Goal: Information Seeking & Learning: Learn about a topic

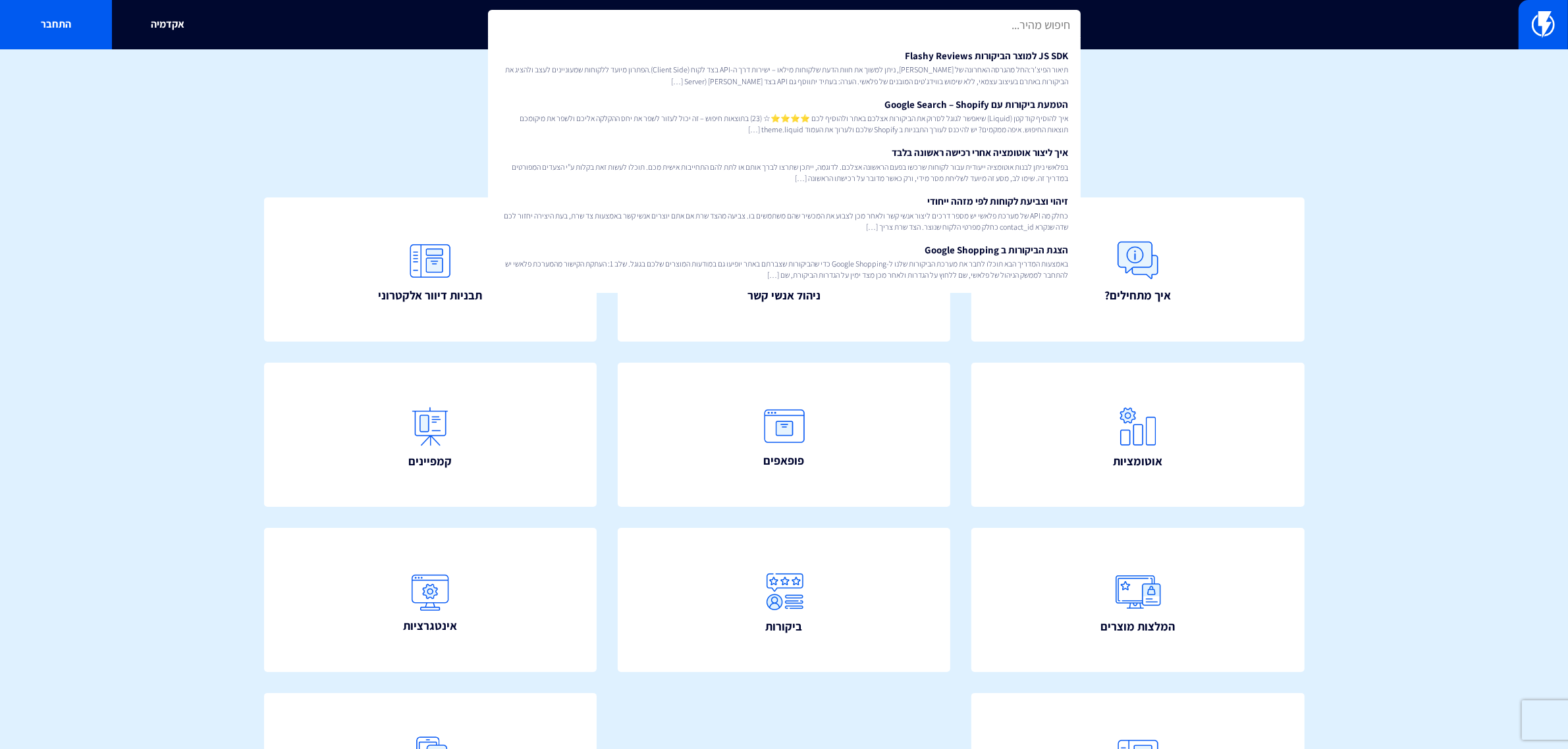
click at [321, 147] on div "איך אפשר לעזור? חפש" at bounding box center [784, 103] width 1568 height 109
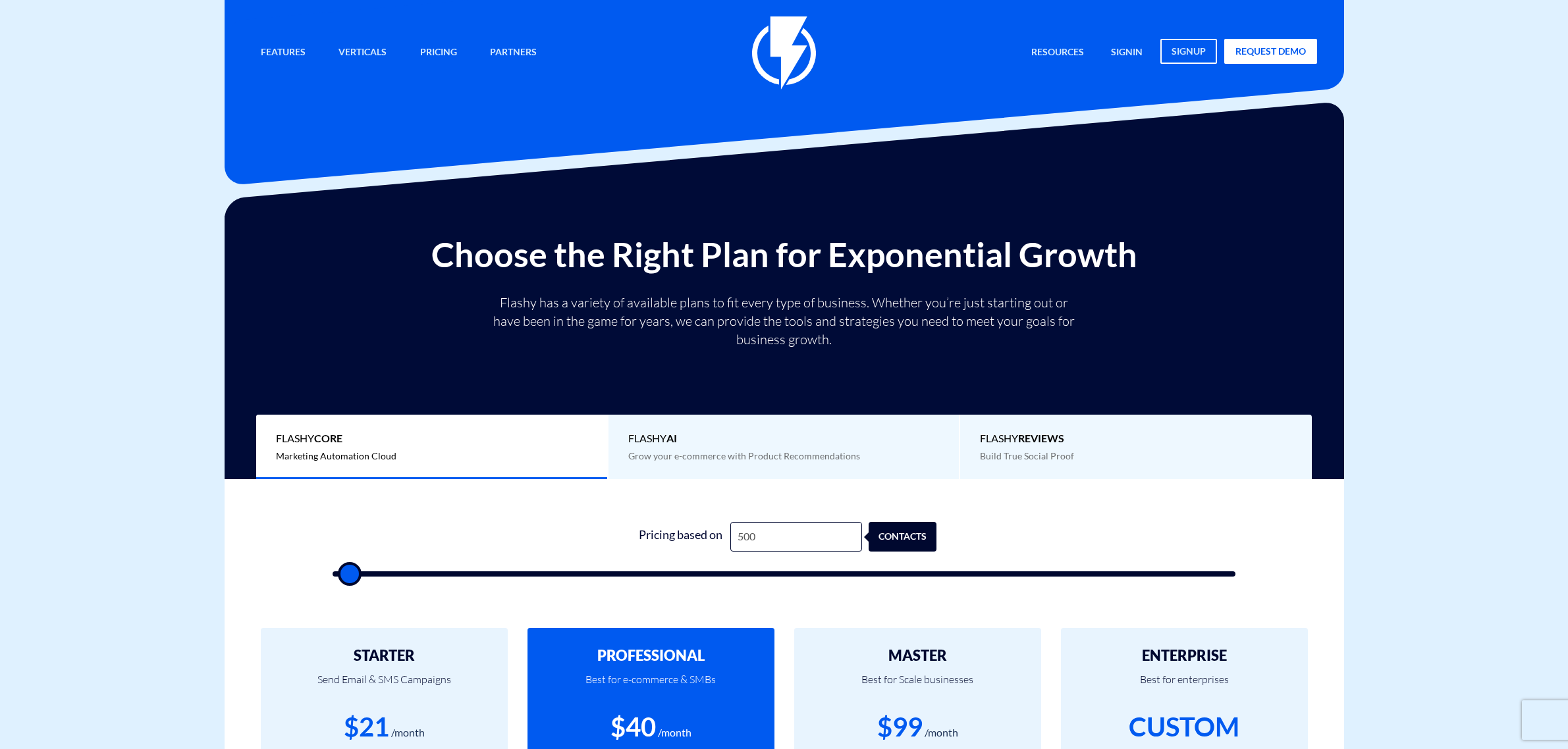
click at [784, 522] on input "500" at bounding box center [796, 537] width 132 height 30
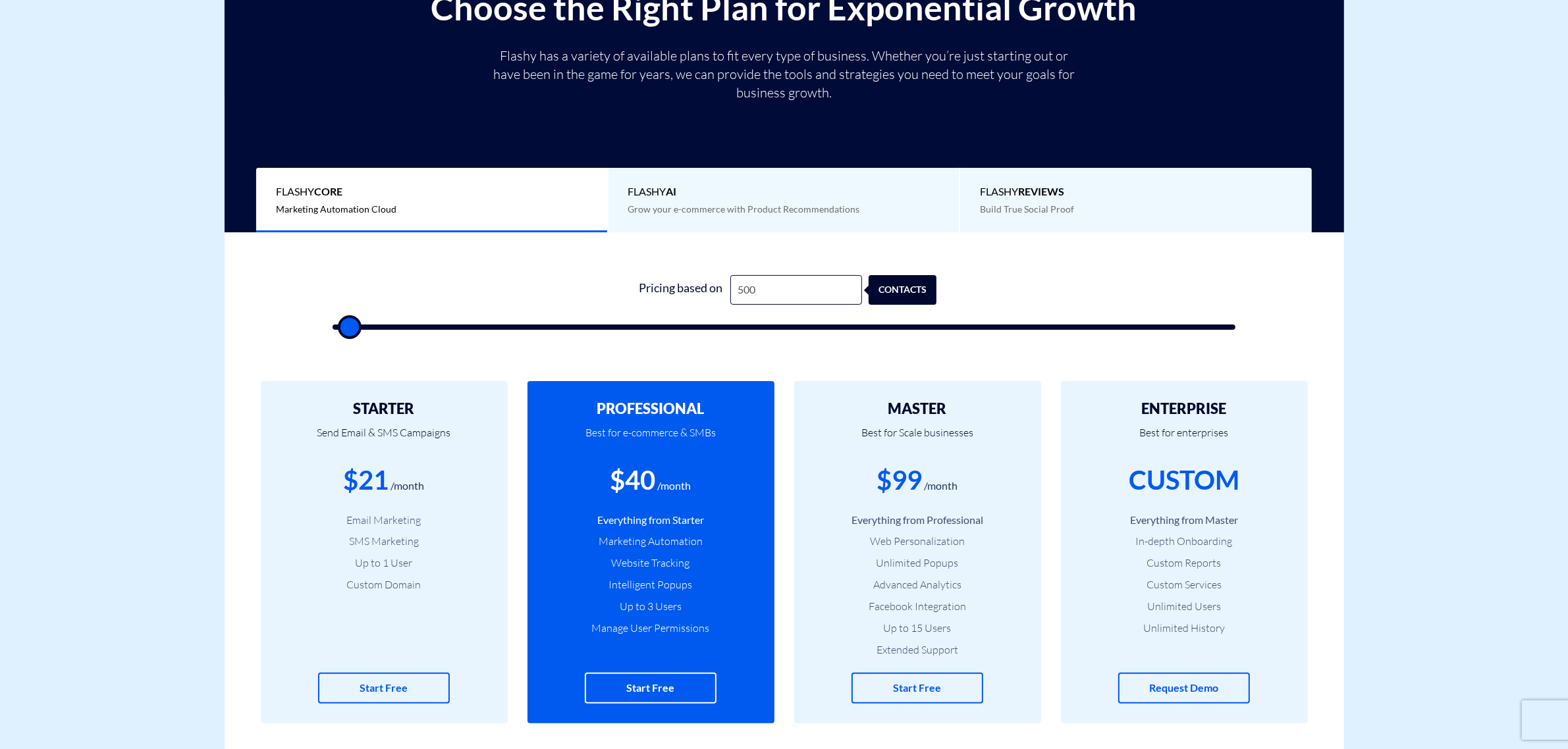
type input "5"
type input "500"
type input "50"
type input "500"
type input "5,000"
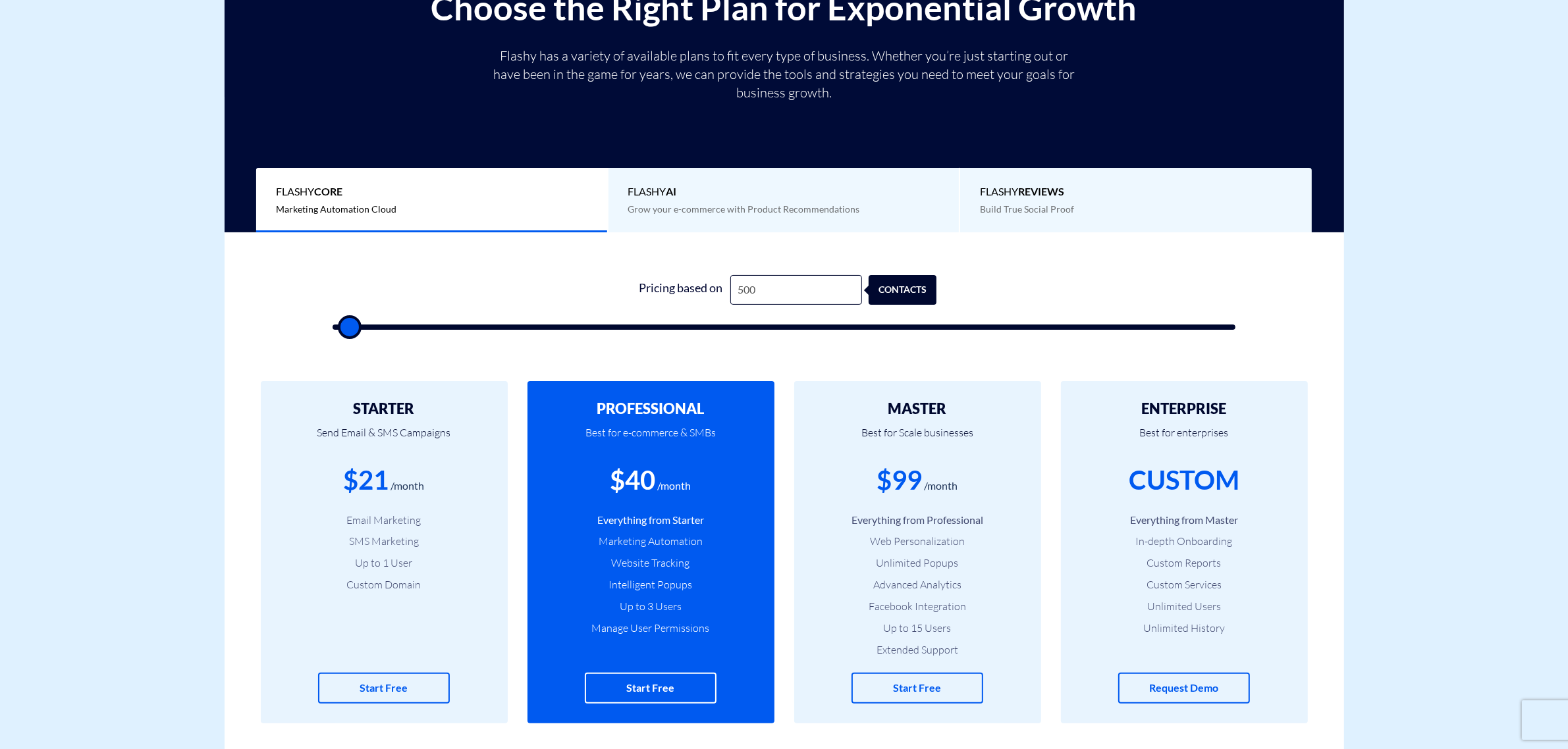
type input "5000"
drag, startPoint x: 611, startPoint y: 484, endPoint x: 640, endPoint y: 495, distance: 31.0
click at [642, 498] on div "$115" at bounding box center [632, 480] width 60 height 38
click at [640, 482] on div "$115" at bounding box center [632, 480] width 60 height 38
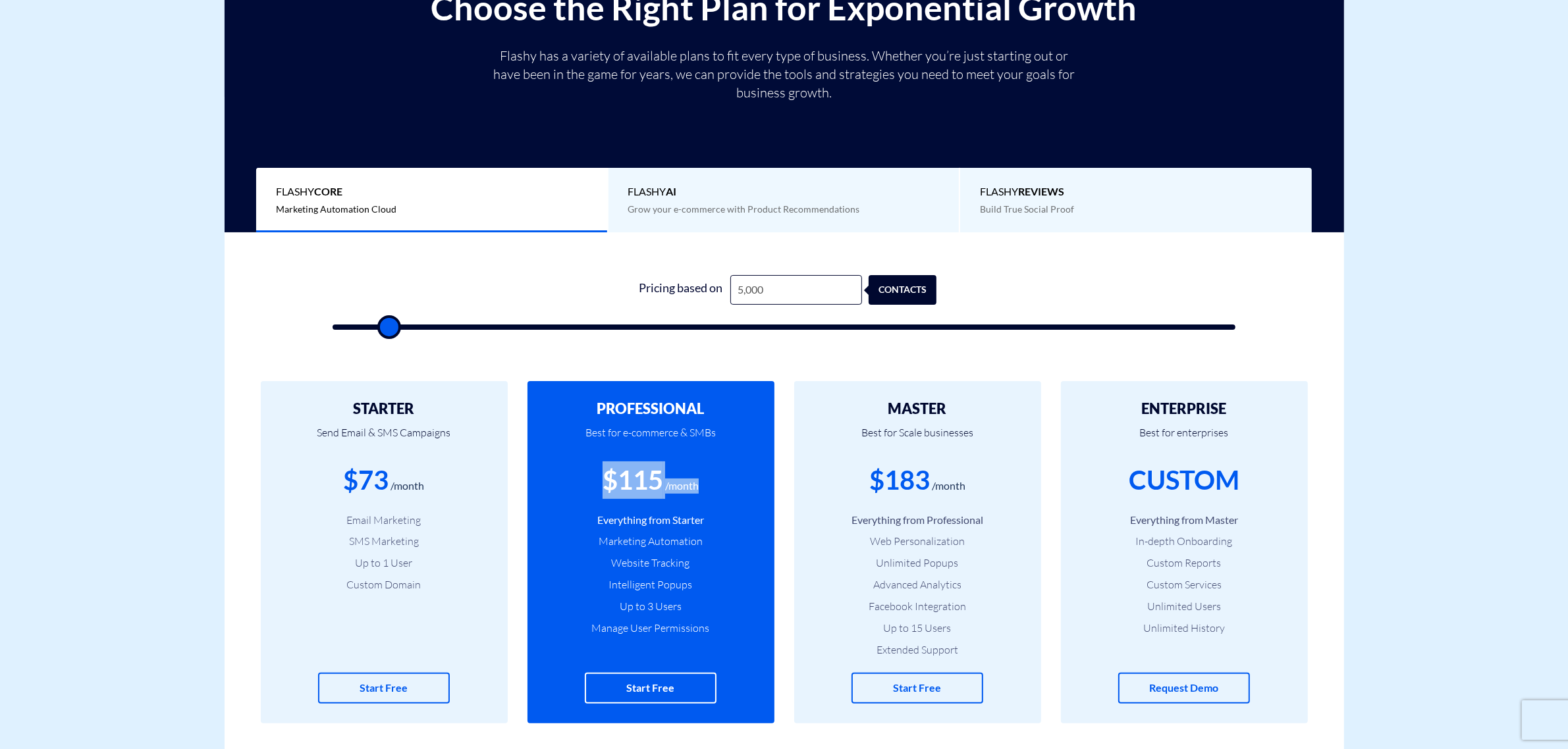
click at [640, 482] on div "$115" at bounding box center [632, 480] width 60 height 38
click at [909, 476] on div "$183" at bounding box center [899, 480] width 60 height 38
click at [800, 287] on input "5,000" at bounding box center [796, 290] width 132 height 30
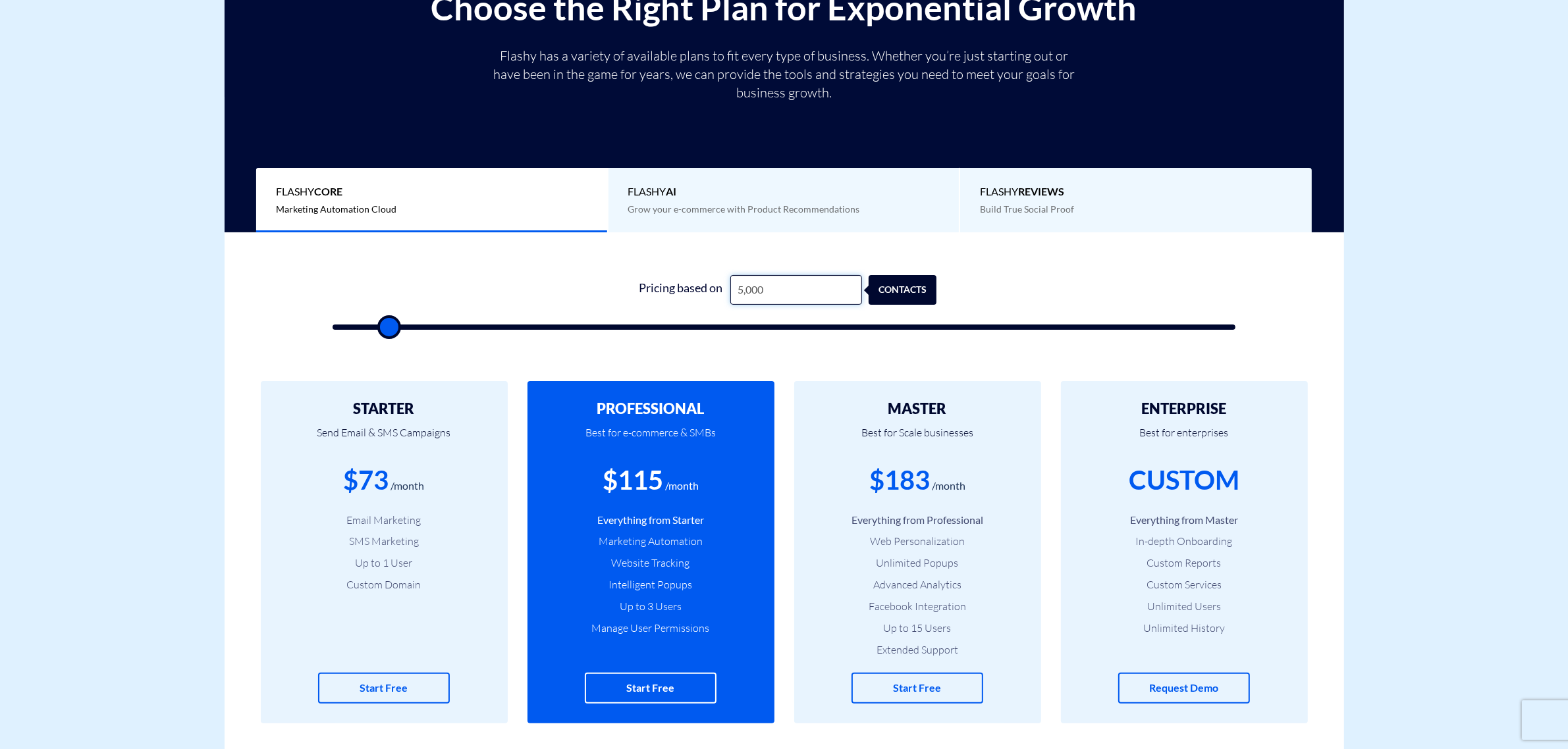
click at [800, 287] on input "5,000" at bounding box center [796, 290] width 132 height 30
type input "1"
type input "500"
type input "15"
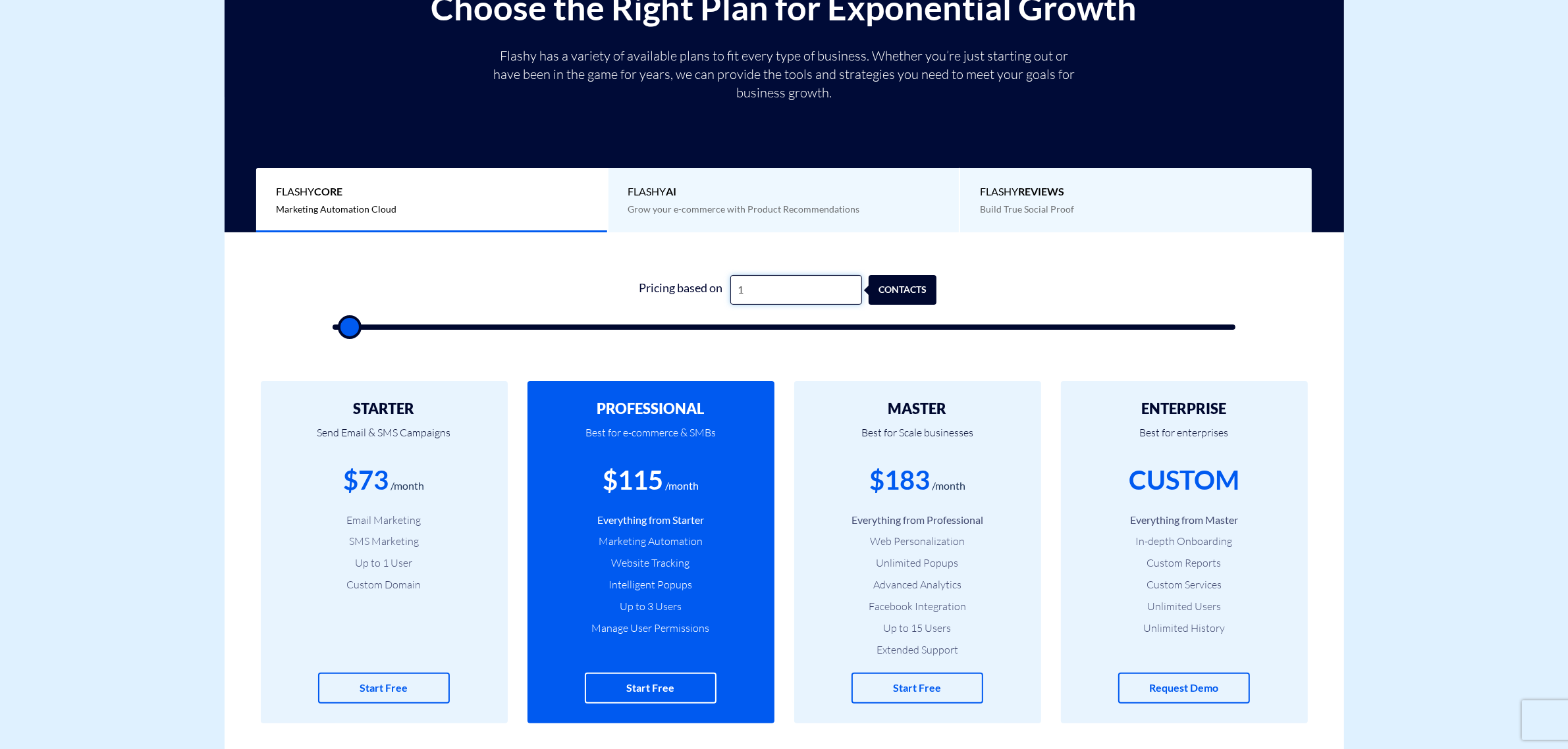
type input "500"
type input "150"
type input "500"
type input "1,500"
type input "1500"
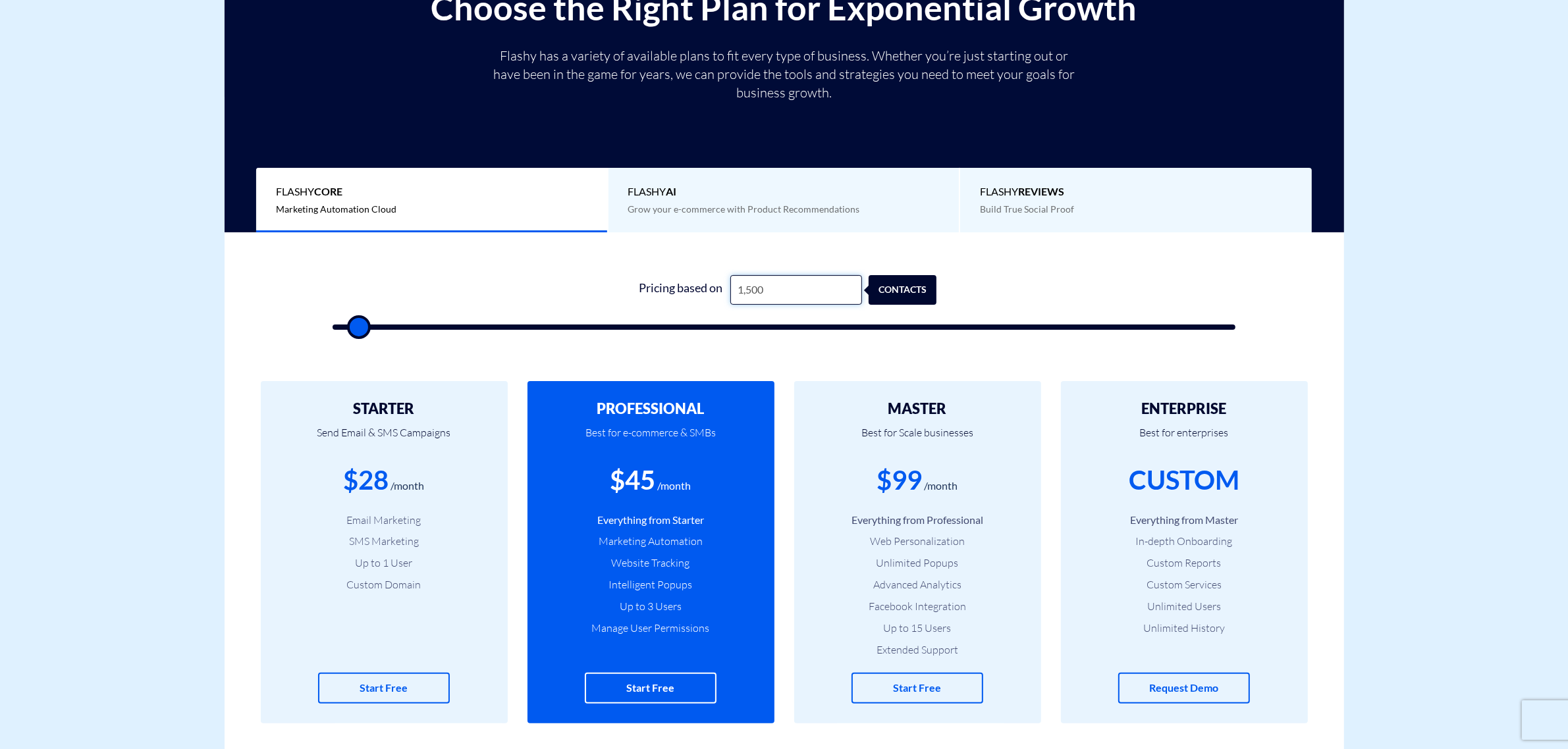
type input "15,000"
type input "15000"
type input "1,500"
type input "1500"
type input "150"
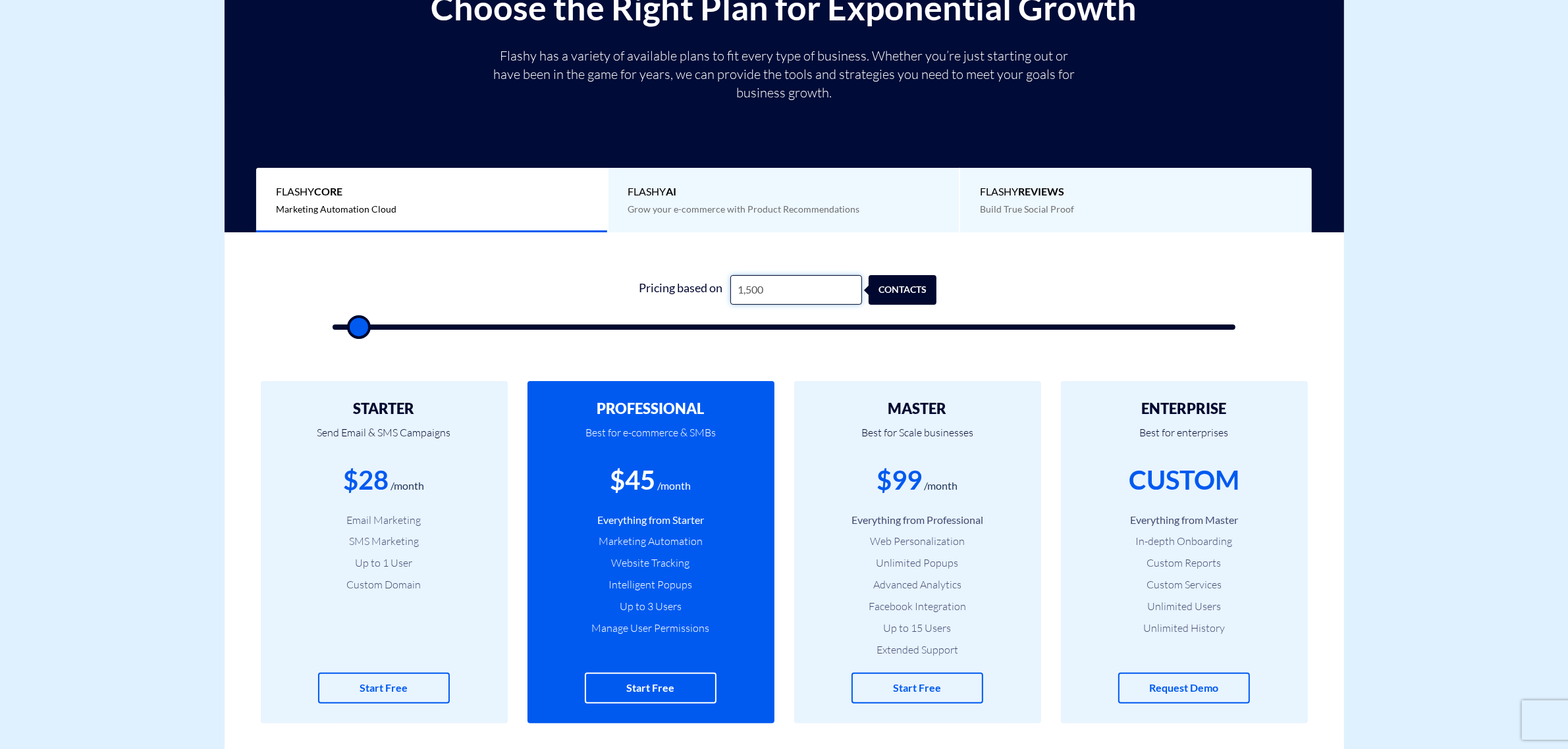
type input "500"
type input "15"
type input "500"
type input "1"
type input "500"
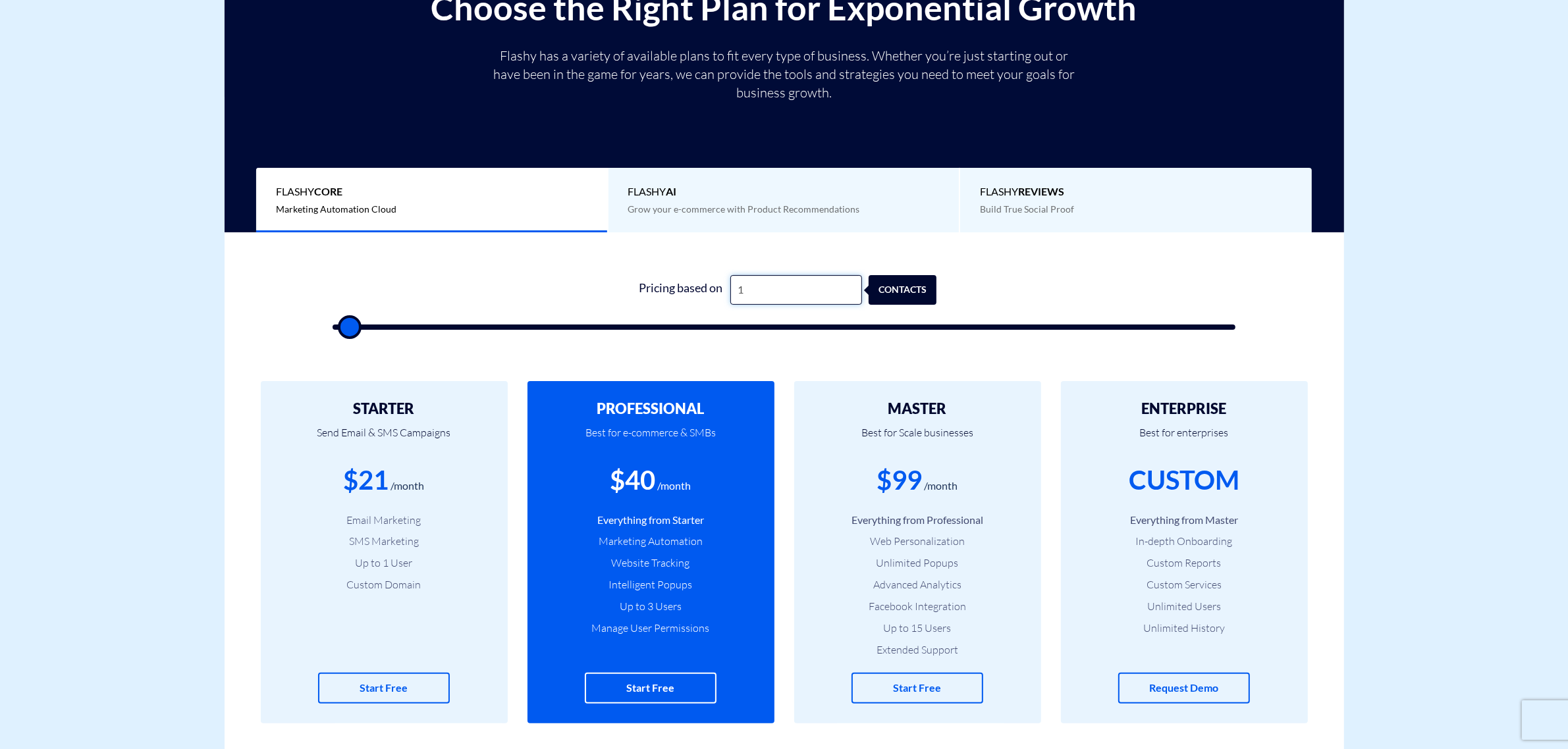
type input "500"
type input "1"
type input "500"
type input "10"
type input "500"
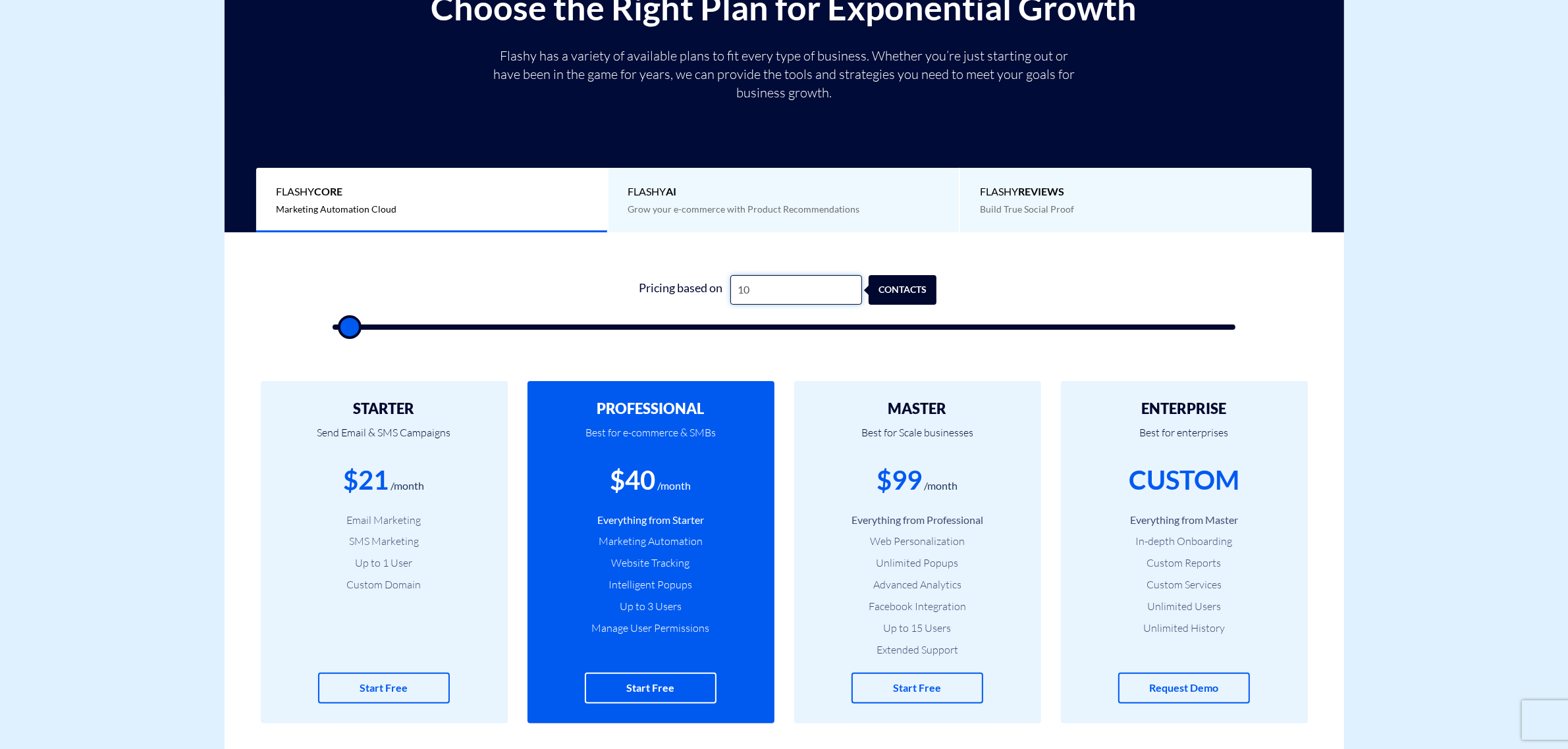
type input "100"
type input "500"
type input "1,000"
type input "1000"
type input "10,000"
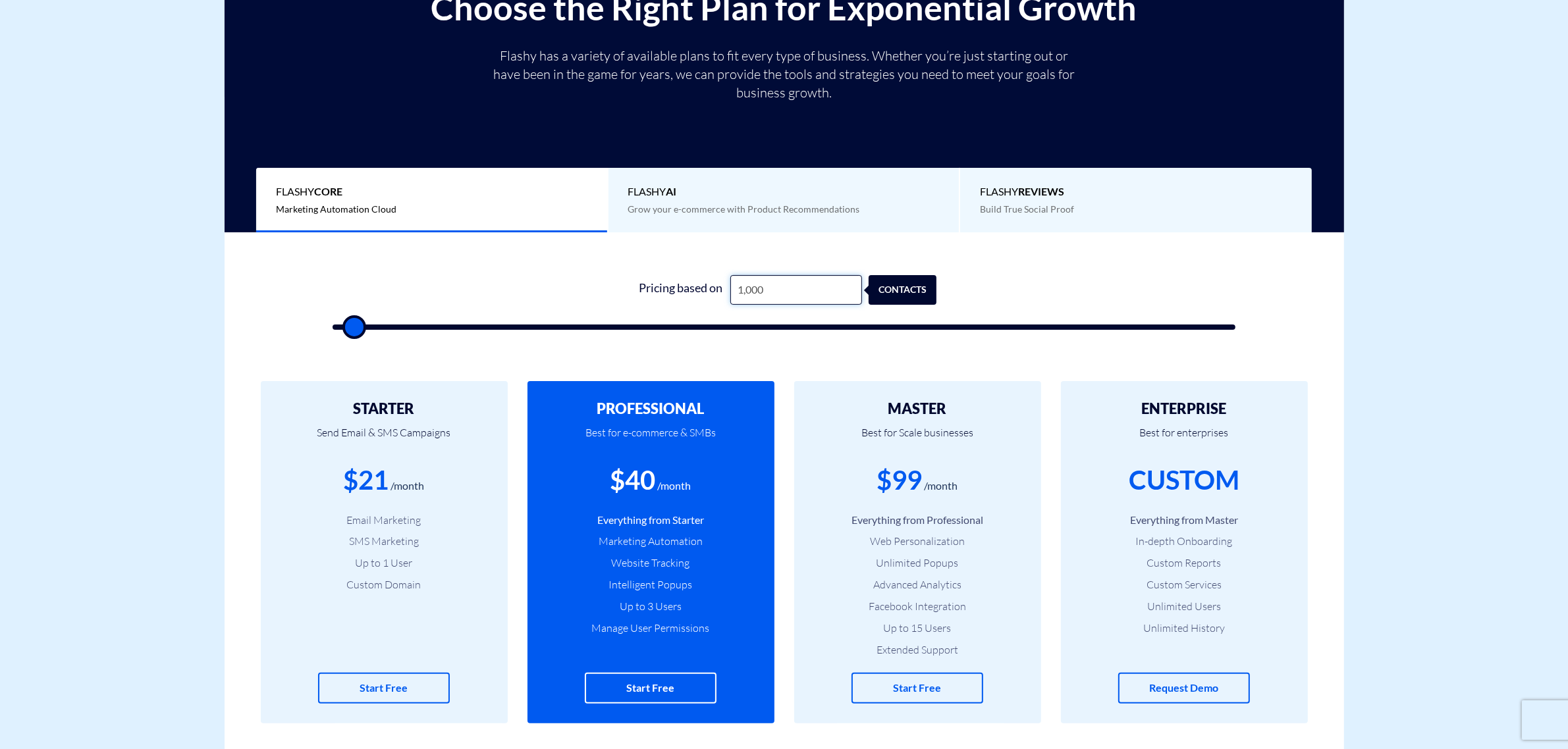
type input "10000"
drag, startPoint x: 796, startPoint y: 285, endPoint x: 705, endPoint y: 298, distance: 91.9
click at [705, 298] on div "Pricing based on 10,000 contacts" at bounding box center [784, 290] width 305 height 30
type input "1"
type input "500"
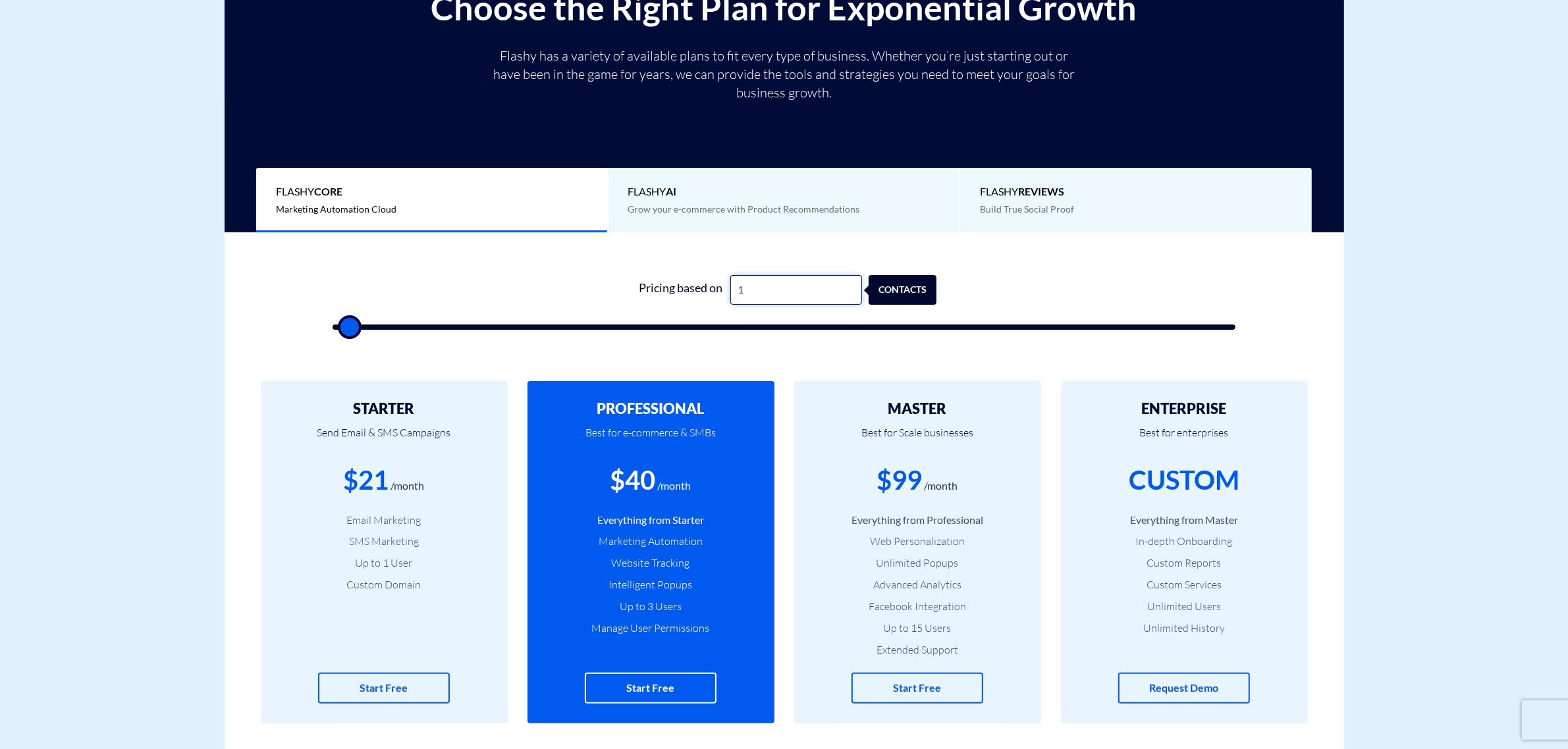
type input "15"
type input "500"
type input "150"
type input "500"
type input "1,500"
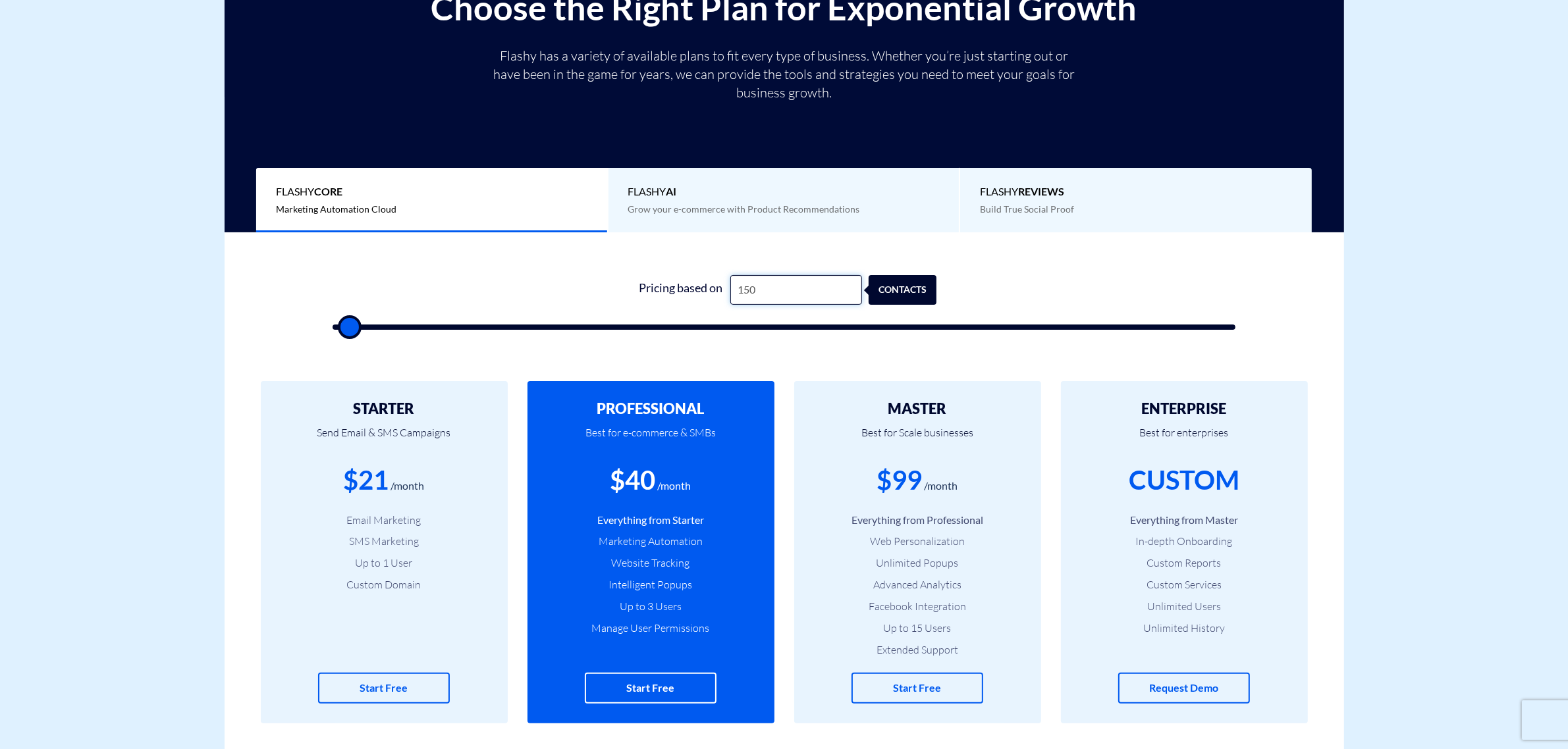
type input "1500"
type input "15,000"
type input "15000"
click at [746, 296] on input "15,000" at bounding box center [796, 290] width 132 height 30
type input "10,000"
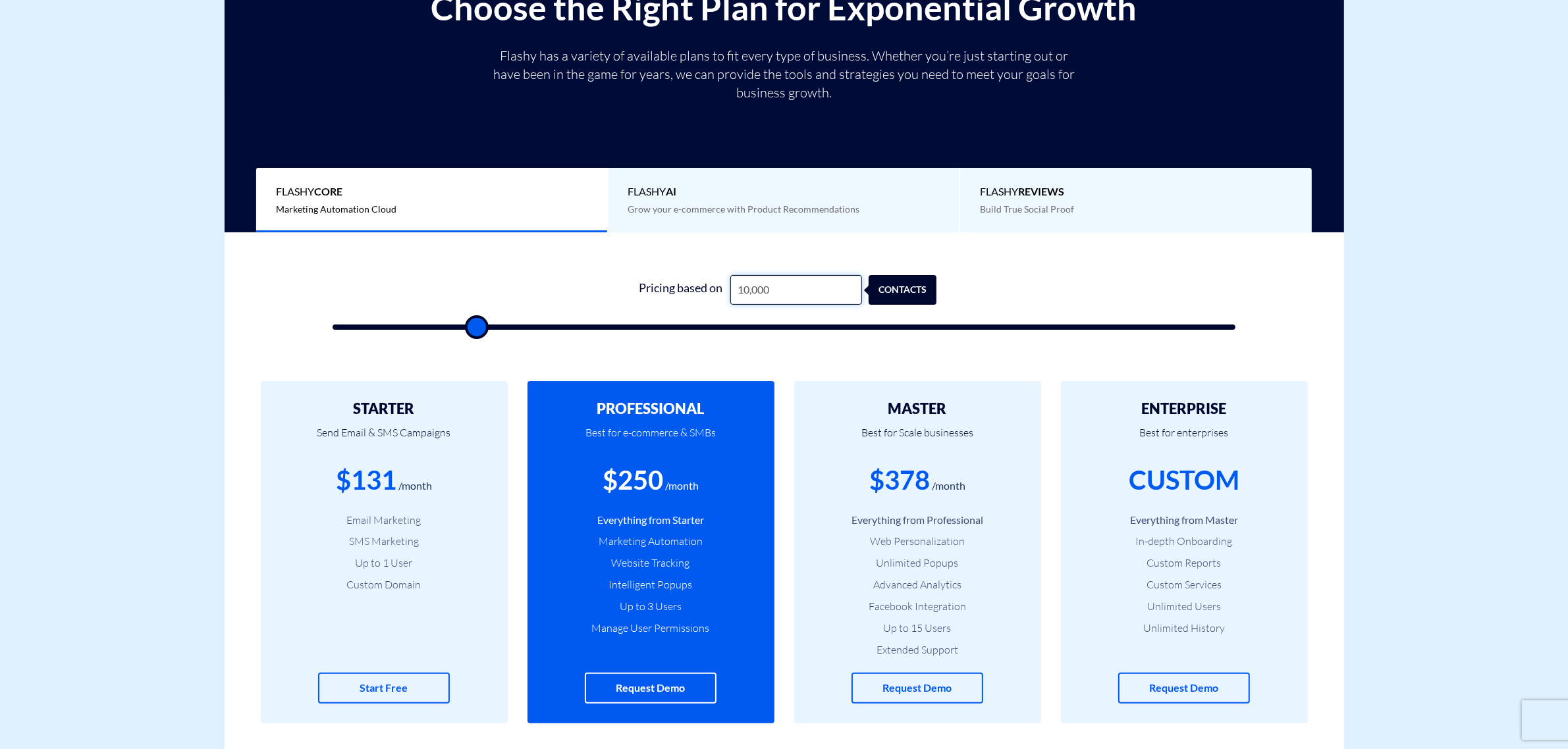
type input "10000"
type input "10,000"
